Goal: Information Seeking & Learning: Learn about a topic

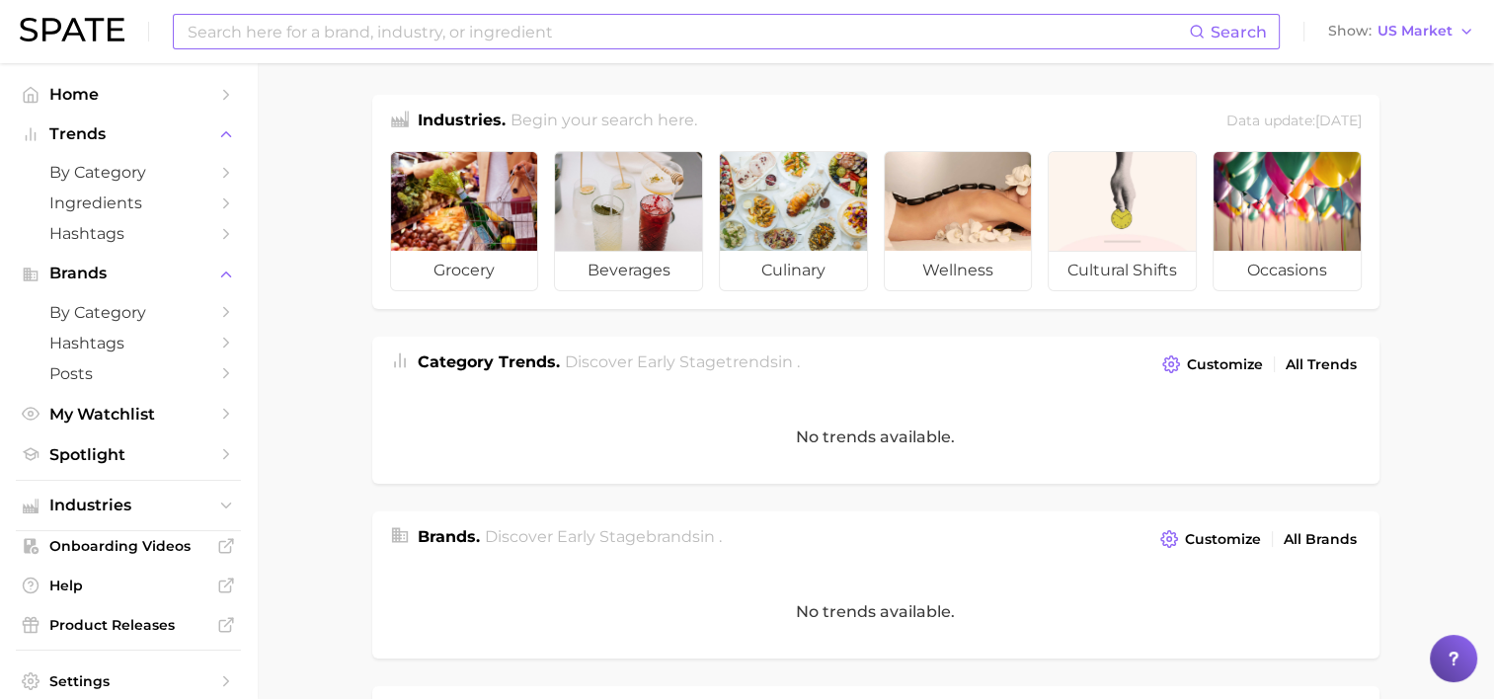
click at [267, 32] on input at bounding box center [687, 32] width 1003 height 34
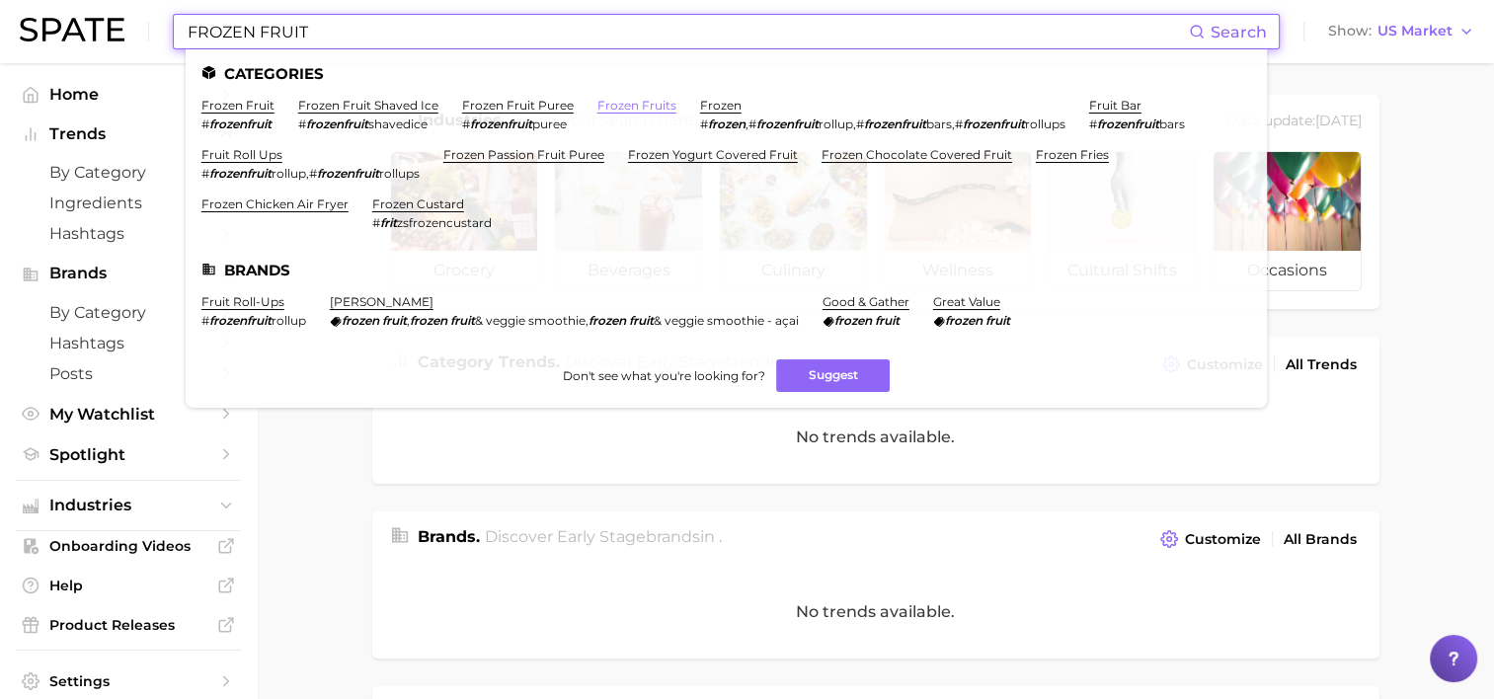
type input "FROZEN FRUIT"
click at [597, 107] on link "frozen fruits" at bounding box center [636, 105] width 79 height 15
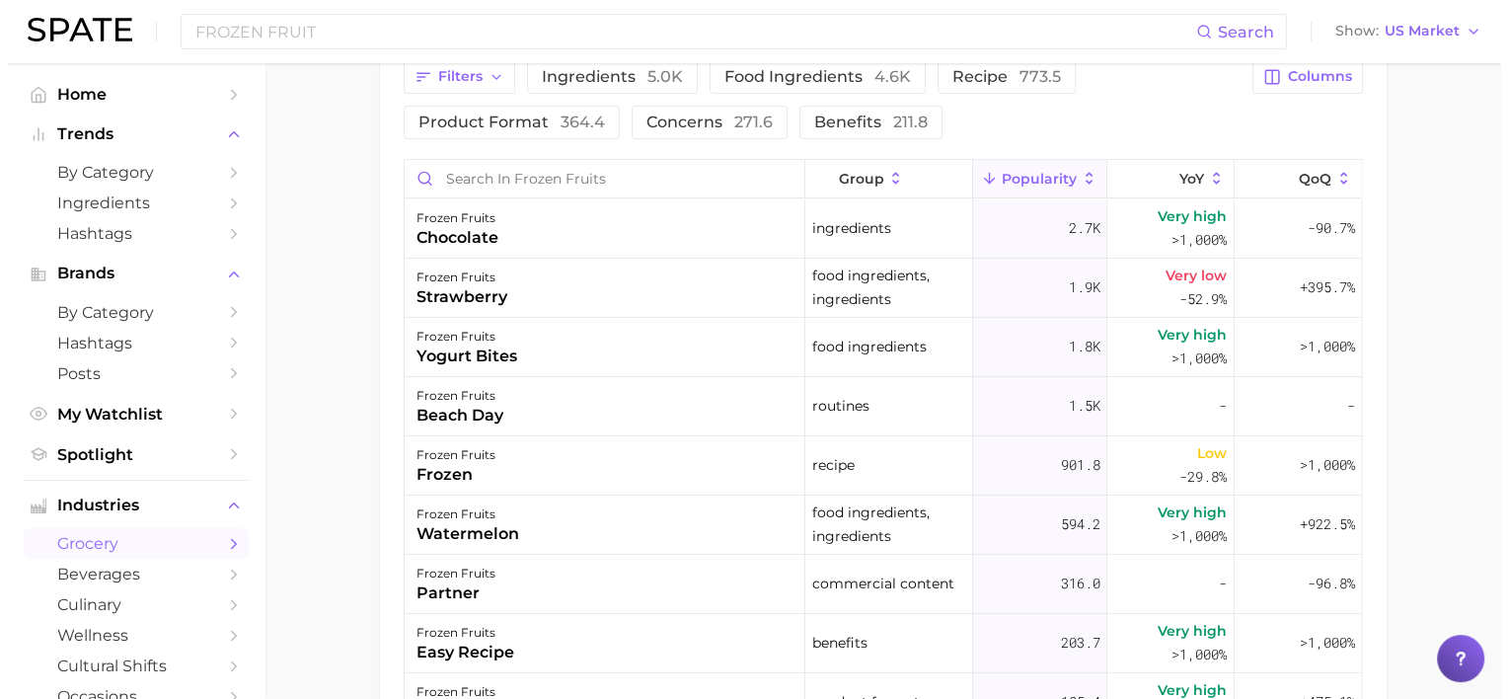
scroll to position [790, 0]
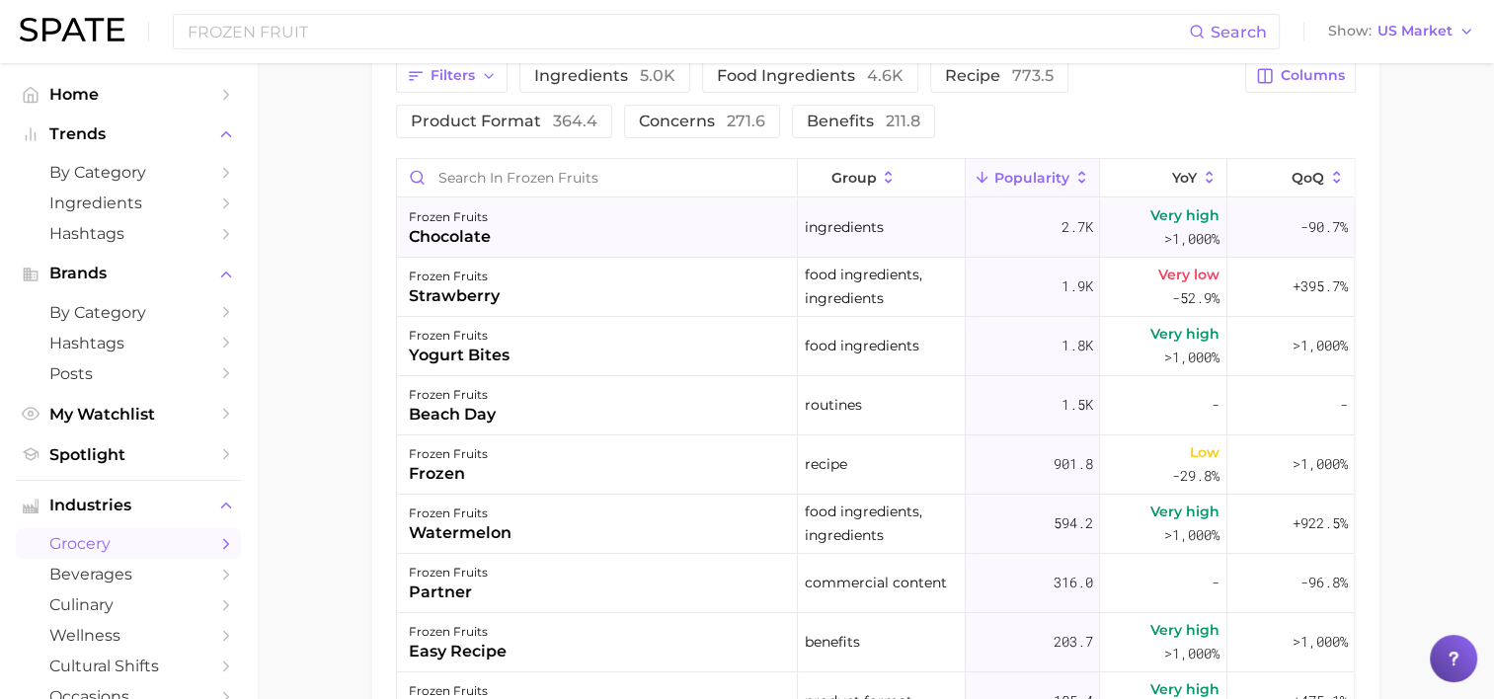
click at [490, 218] on div "frozen fruits chocolate" at bounding box center [597, 227] width 401 height 59
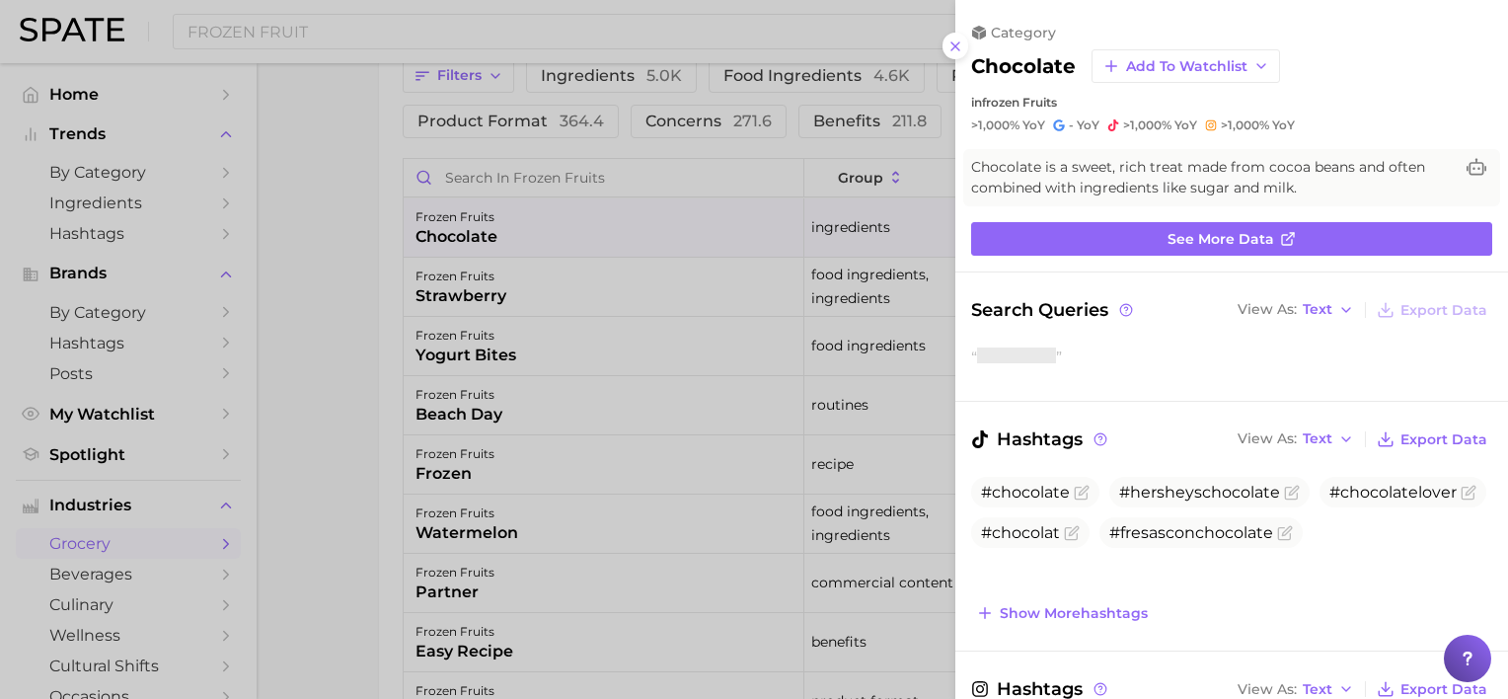
scroll to position [0, 0]
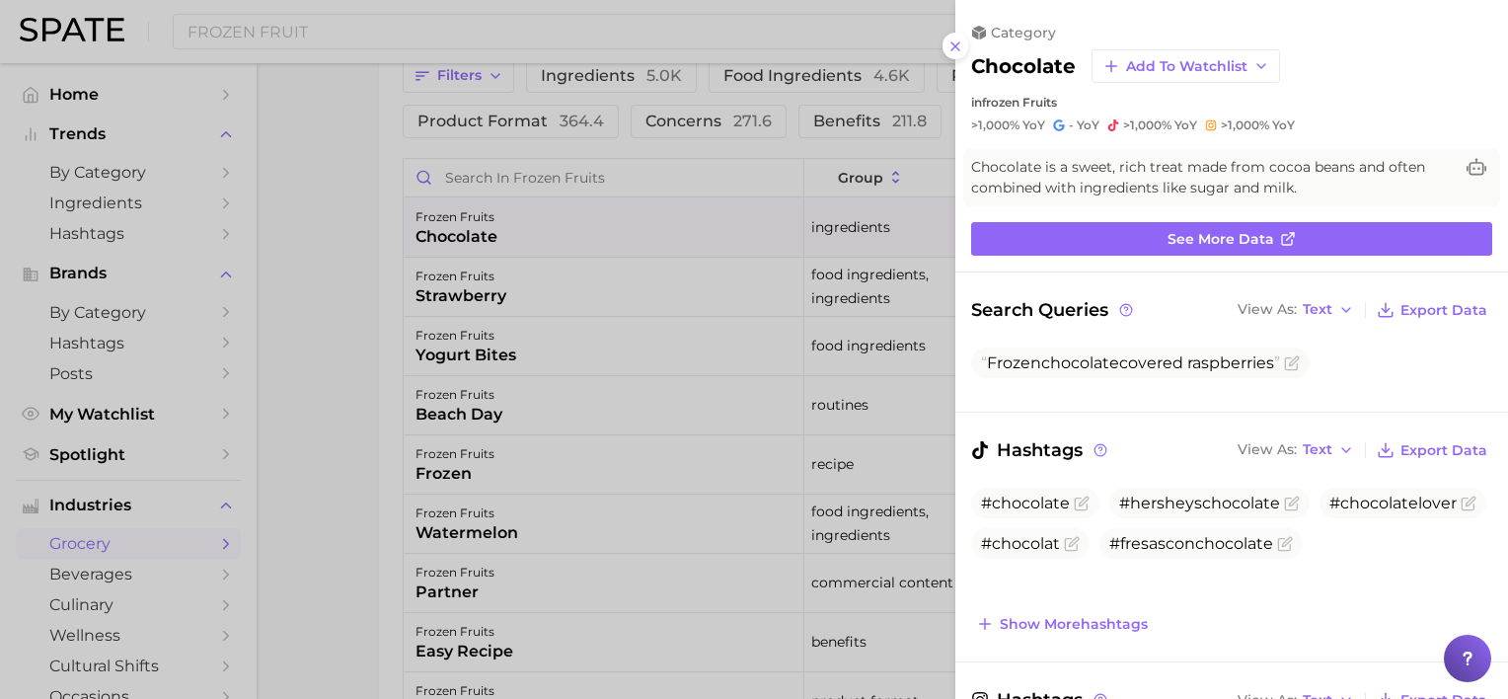
click at [297, 216] on div at bounding box center [754, 349] width 1508 height 699
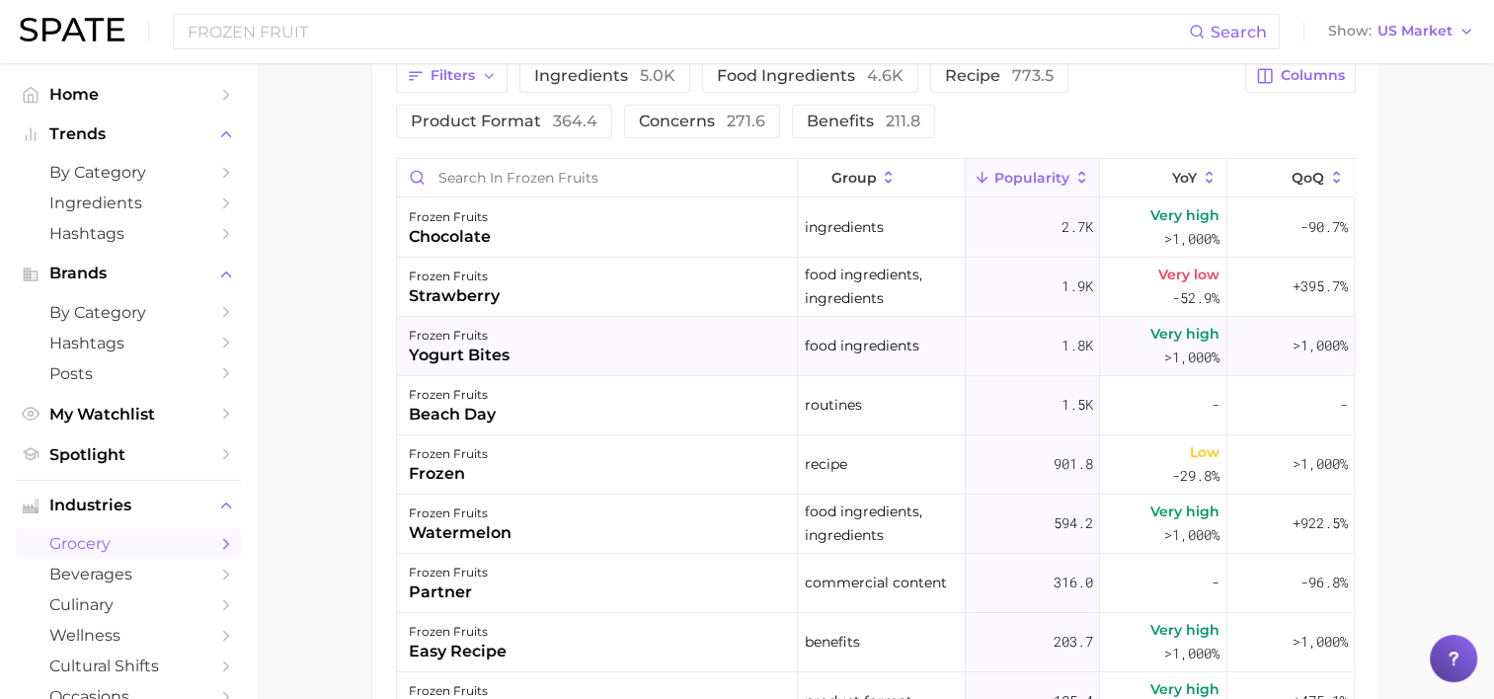
click at [1169, 347] on span ">1,000%" at bounding box center [1191, 356] width 55 height 19
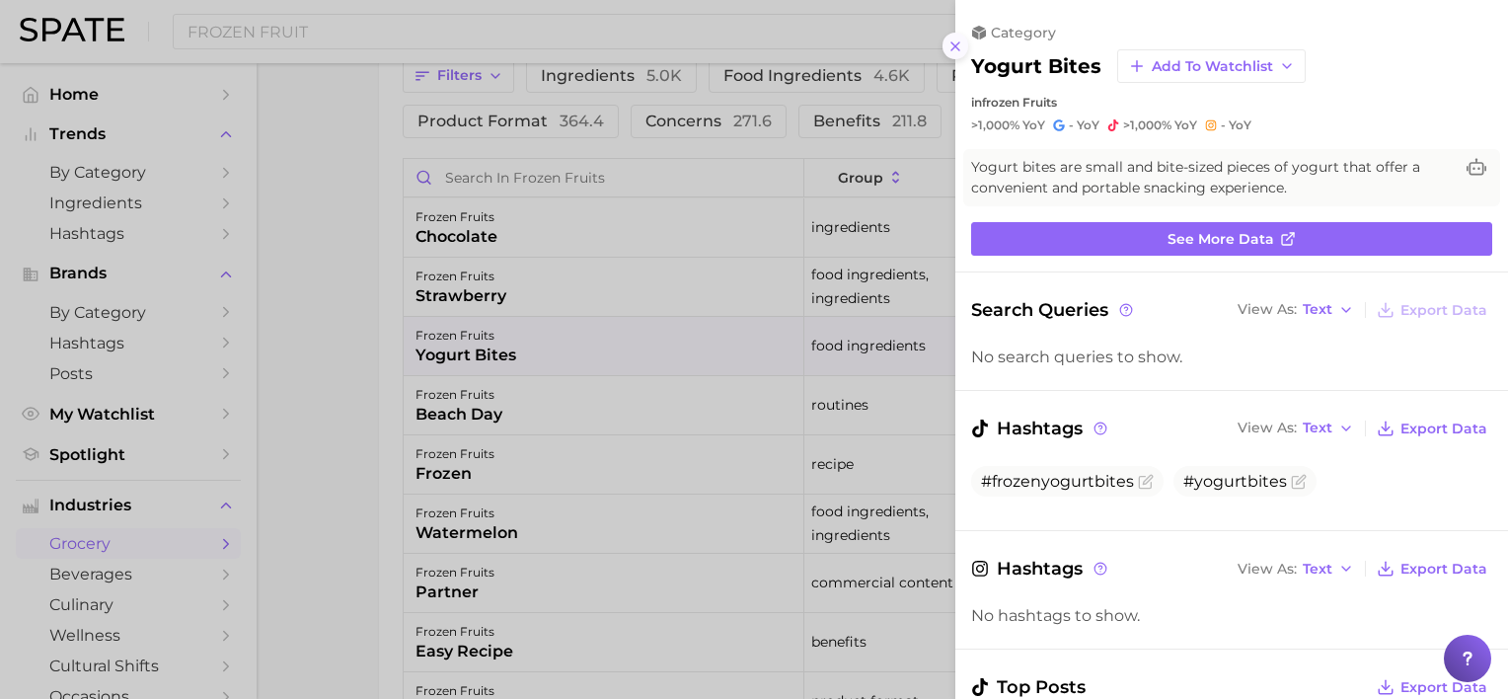
click at [960, 51] on icon at bounding box center [956, 47] width 16 height 16
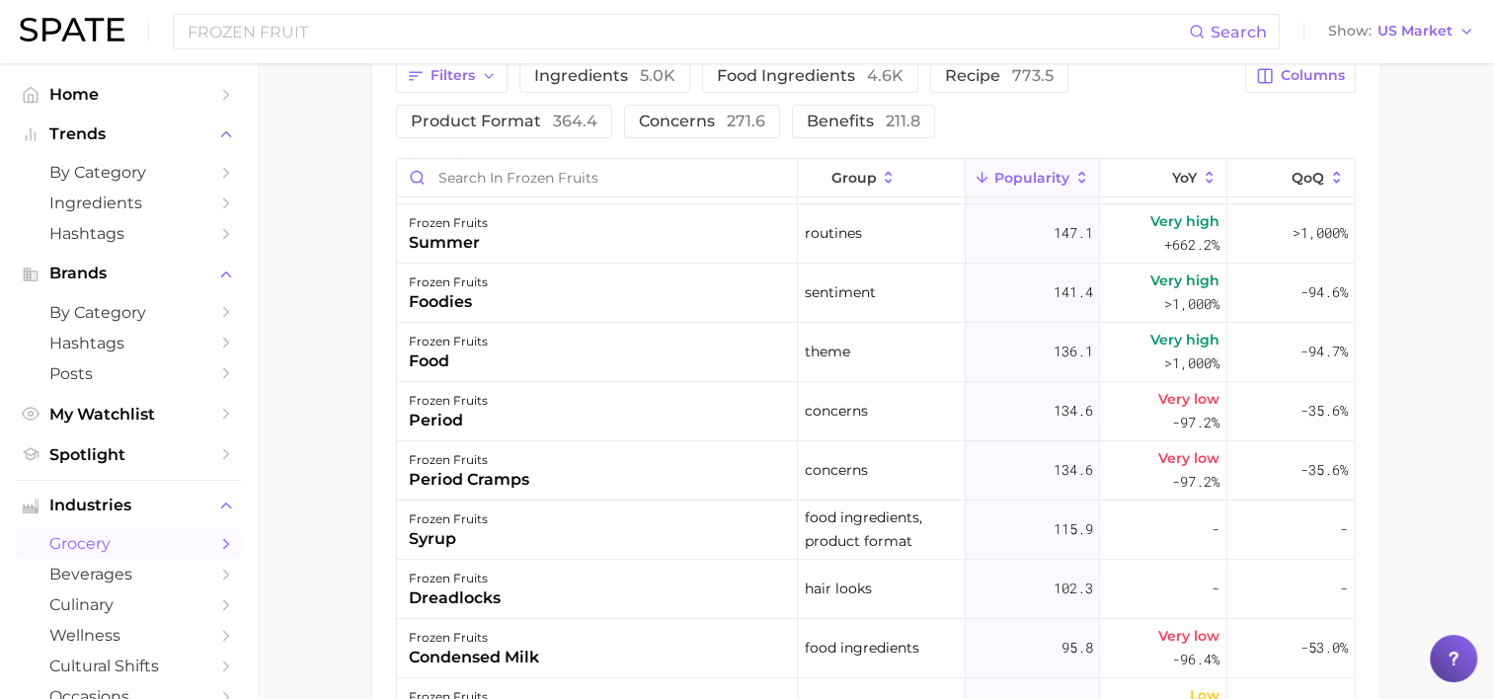
scroll to position [691, 0]
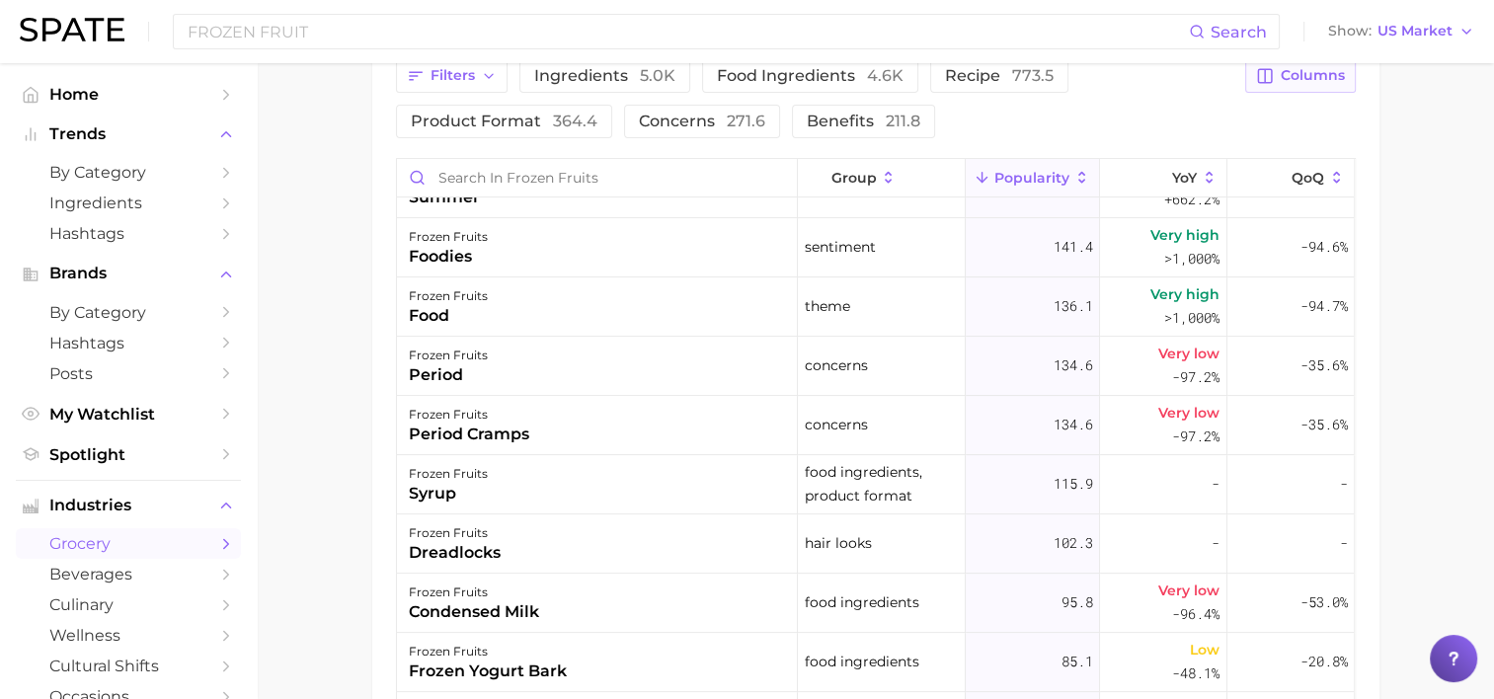
click at [1278, 82] on button "Columns" at bounding box center [1300, 76] width 110 height 34
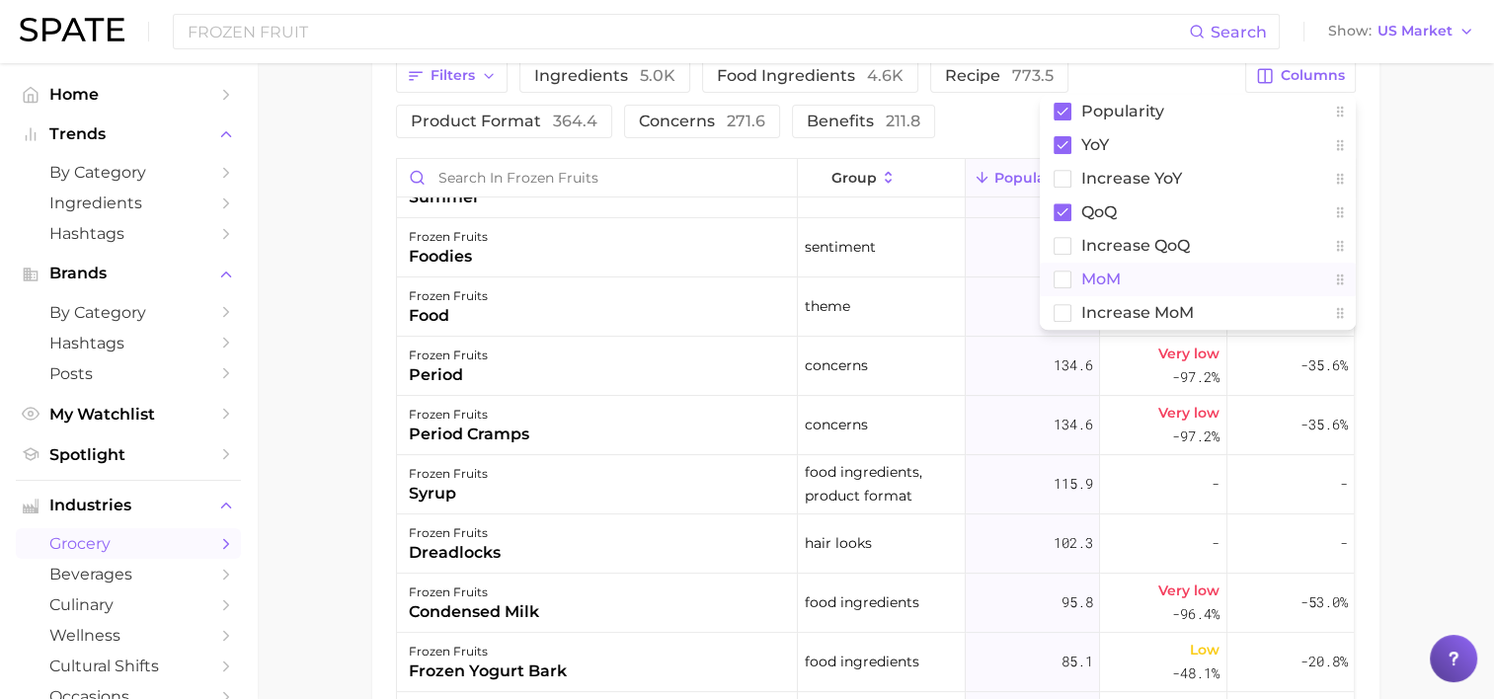
click at [1056, 284] on rect at bounding box center [1061, 278] width 17 height 17
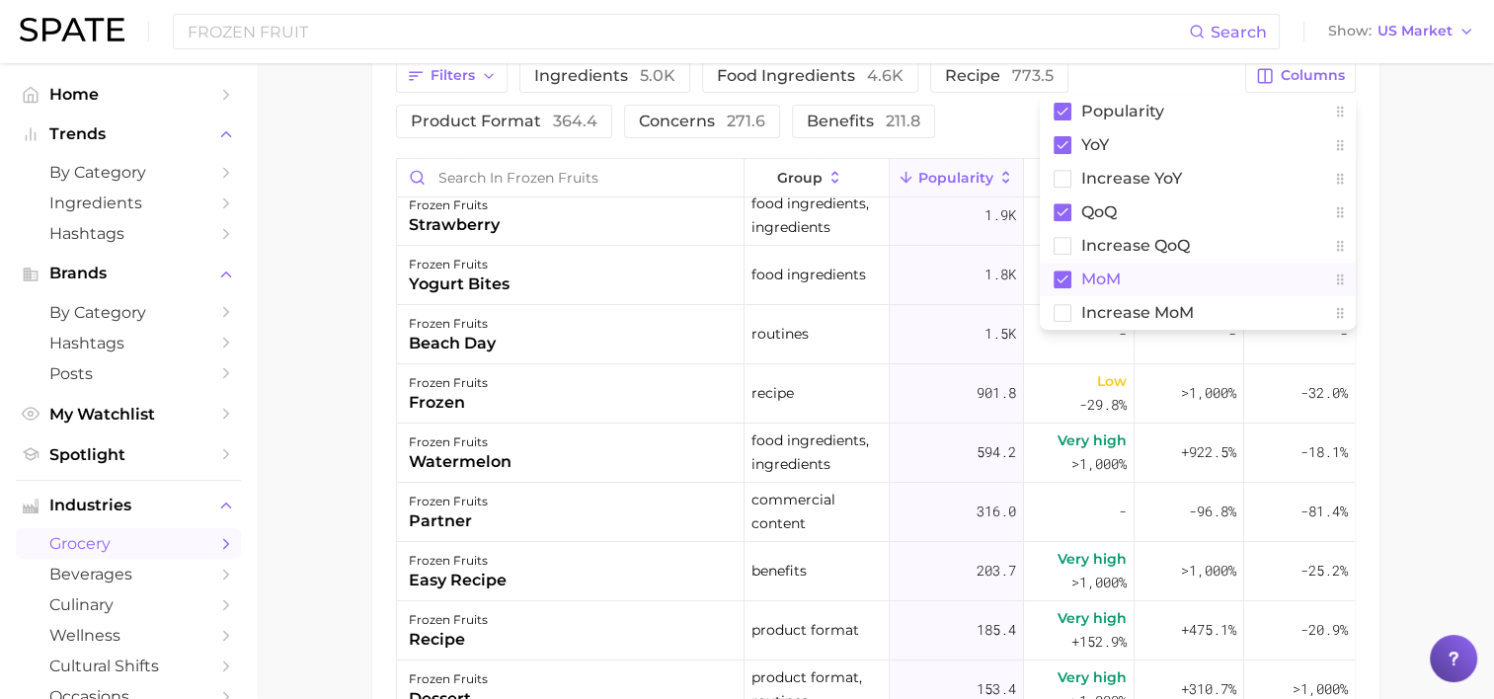
scroll to position [0, 0]
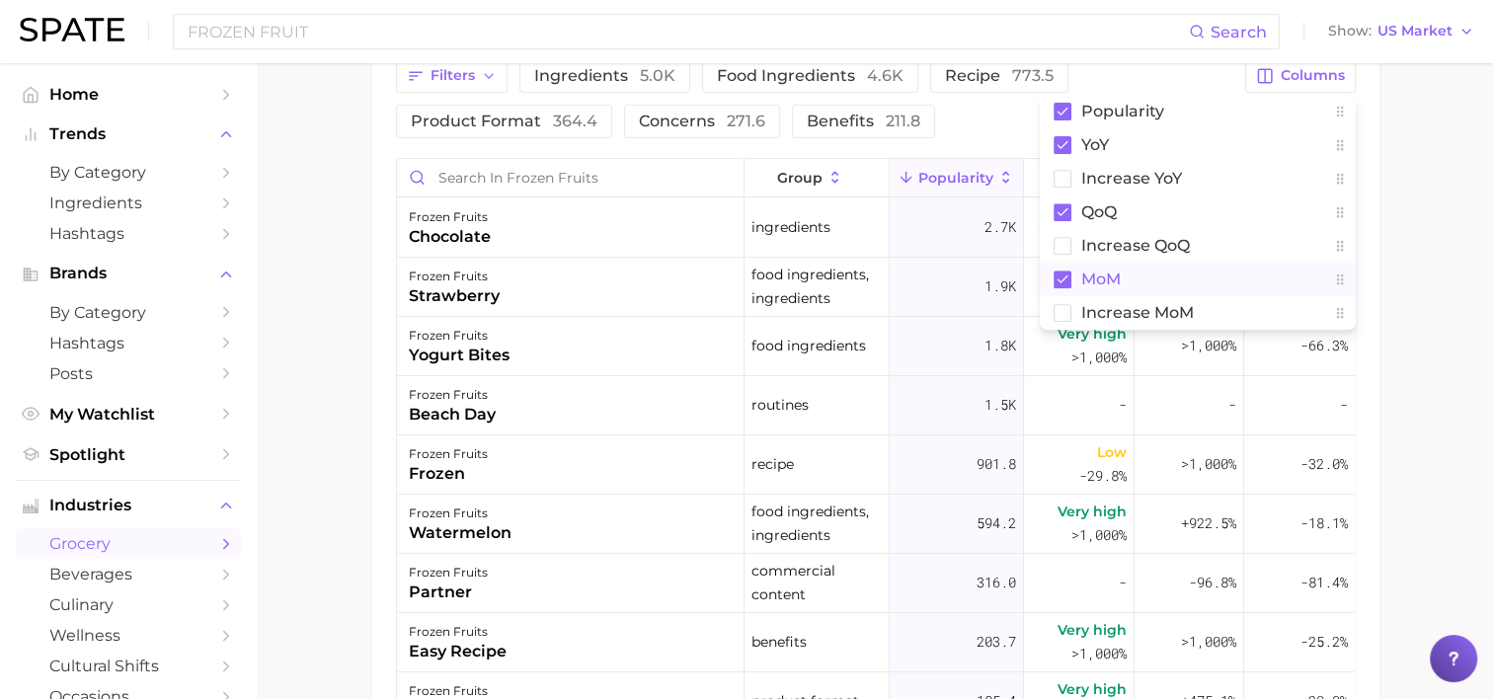
click at [1425, 328] on main "1. frozen foods 2. frozen produce 3. frozen fruits 4. Subcategory Overview Goog…" at bounding box center [875, 126] width 1237 height 1706
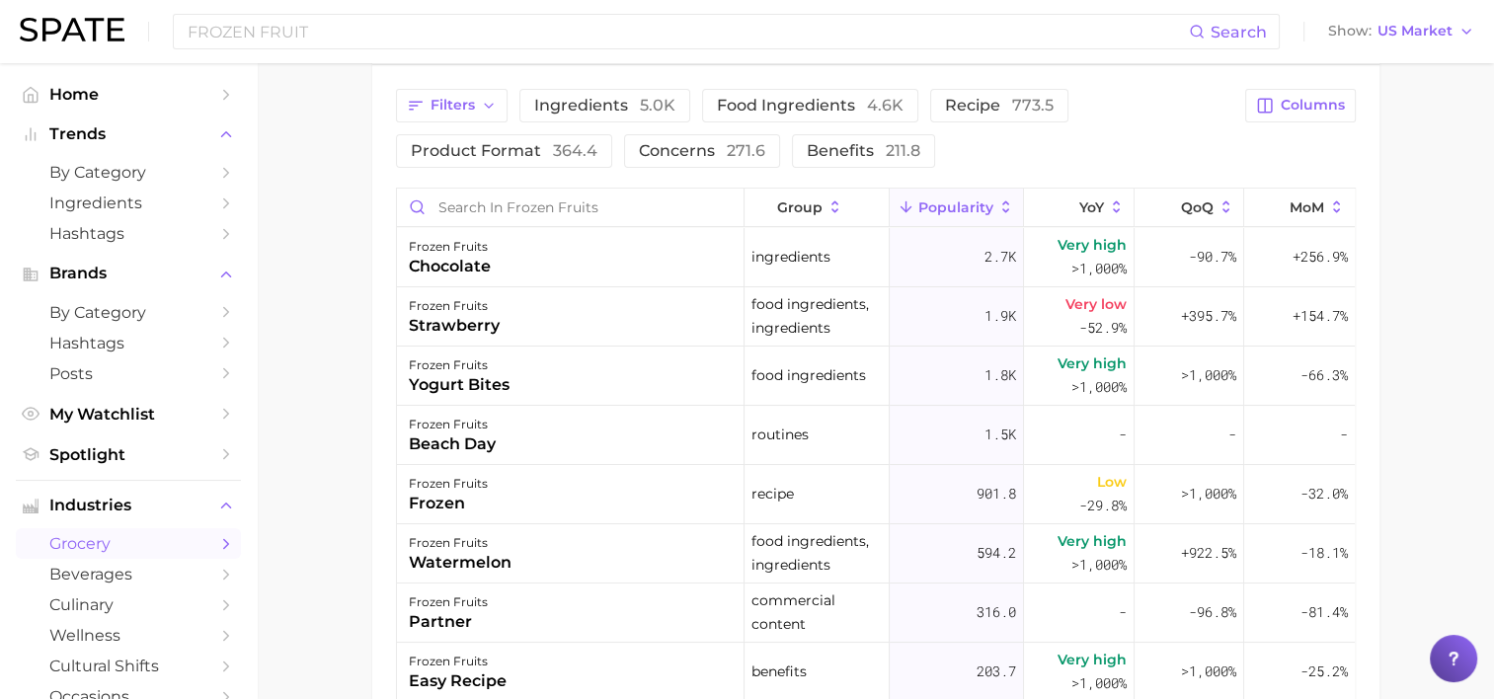
scroll to position [790, 0]
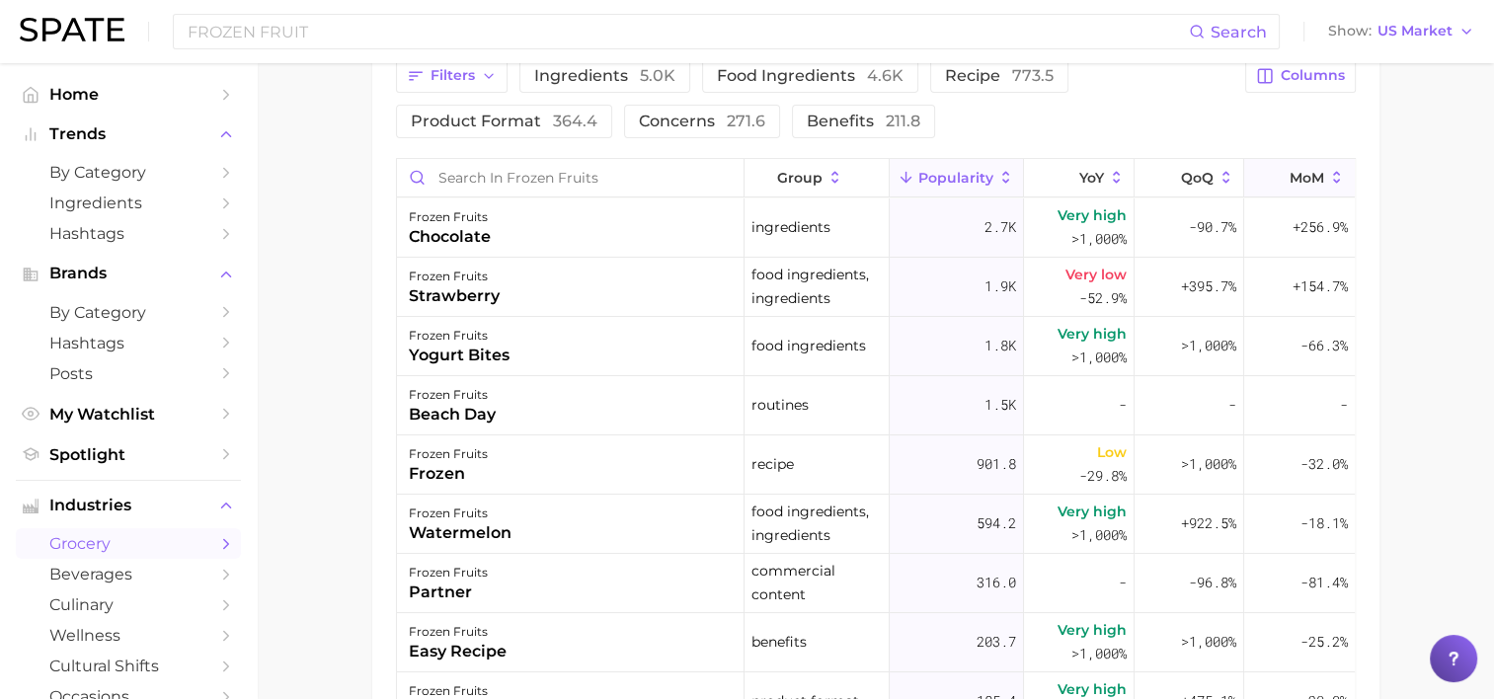
click at [1299, 178] on span "MoM" at bounding box center [1306, 178] width 35 height 16
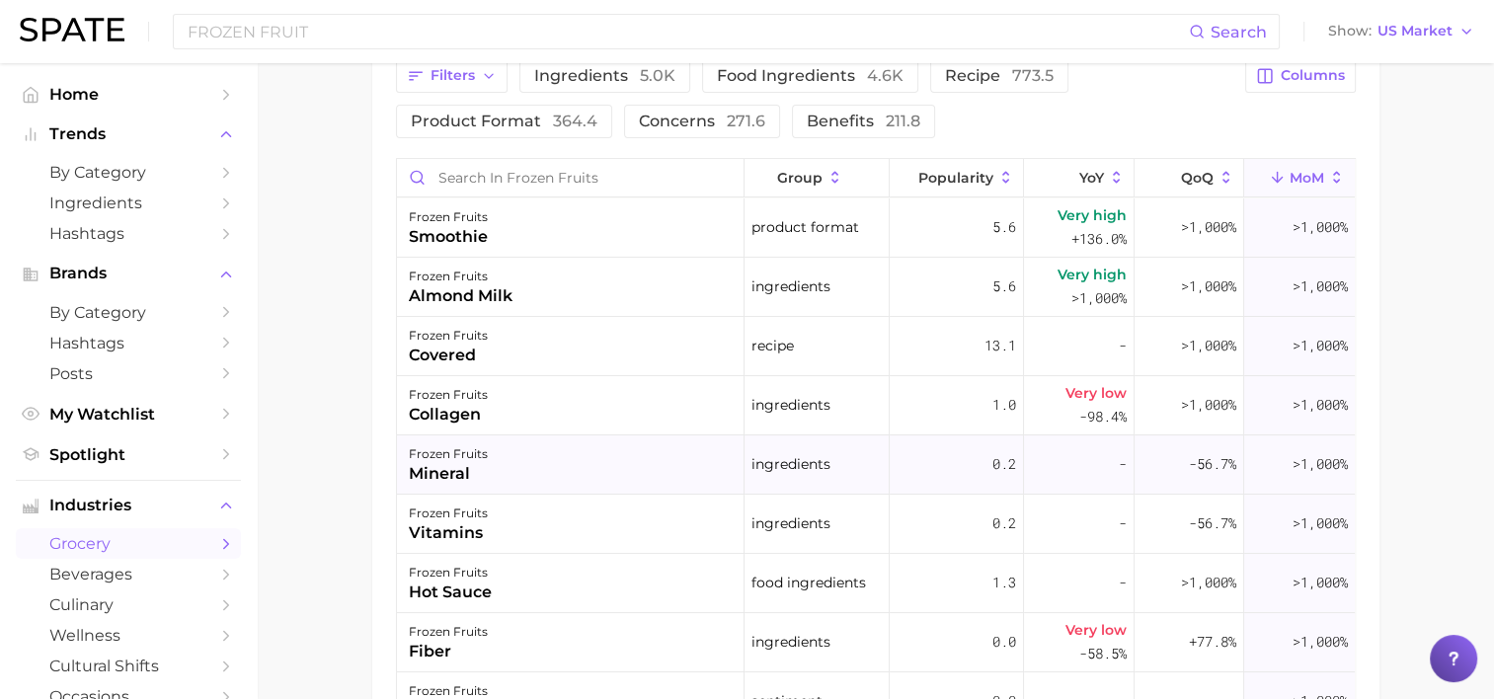
scroll to position [691, 0]
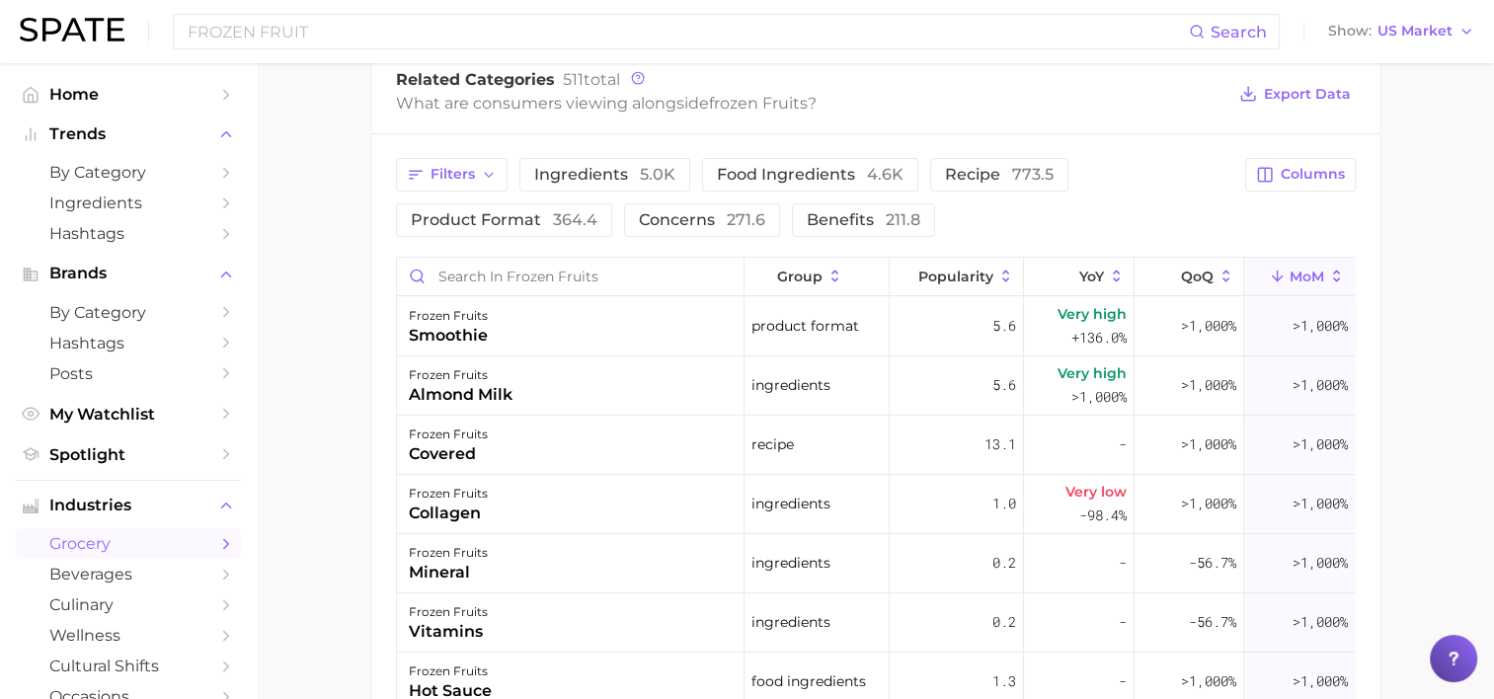
click at [1289, 271] on span "MoM" at bounding box center [1306, 277] width 35 height 16
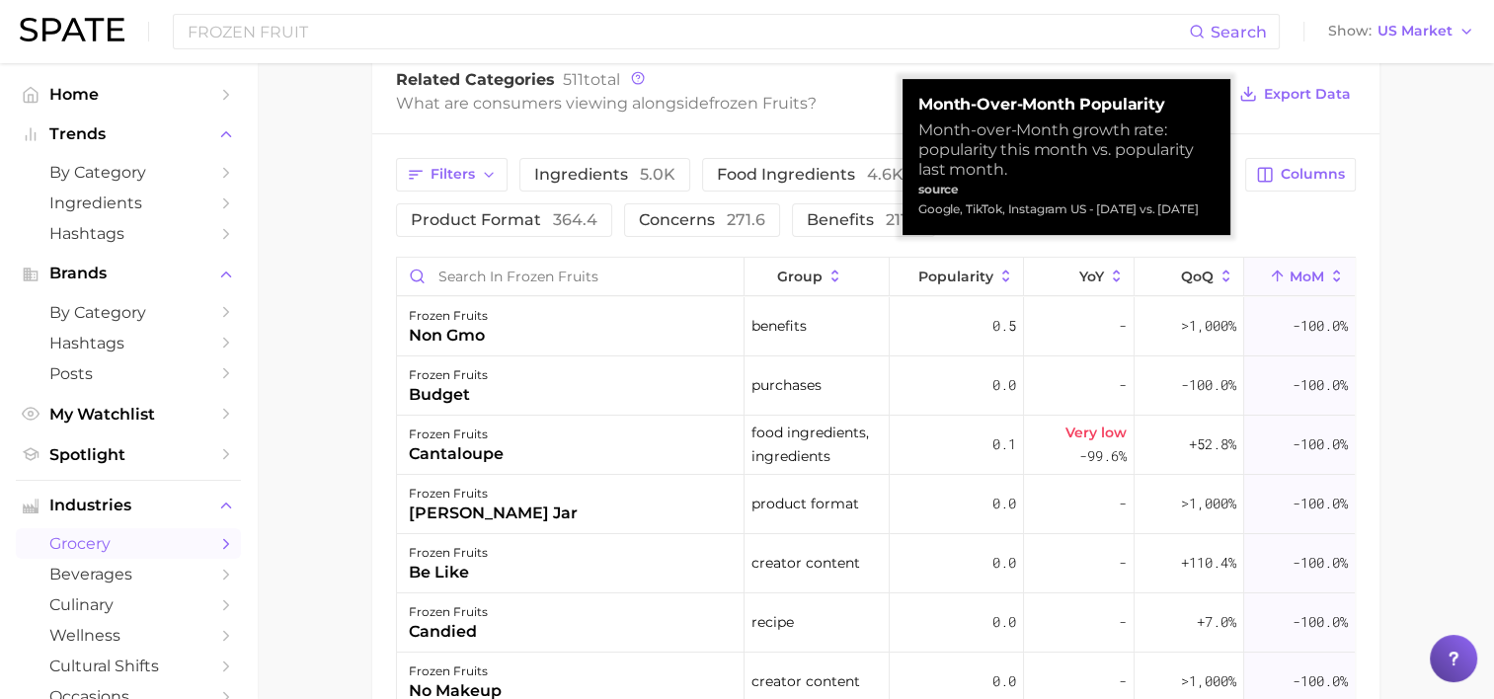
click at [1289, 271] on span "MoM" at bounding box center [1306, 277] width 35 height 16
